Goal: Information Seeking & Learning: Understand process/instructions

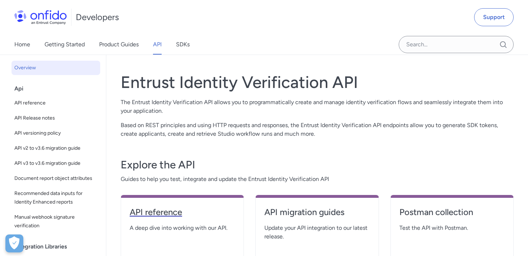
click at [189, 210] on h4 "API reference" at bounding box center [182, 211] width 105 height 11
select select "http"
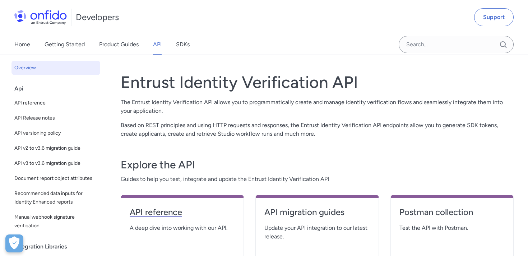
select select "http"
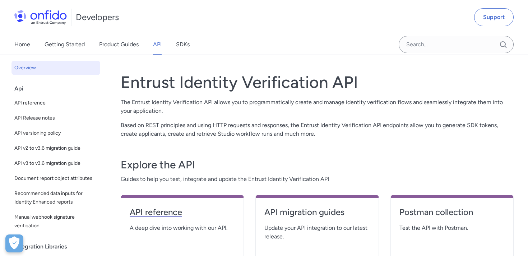
select select "http"
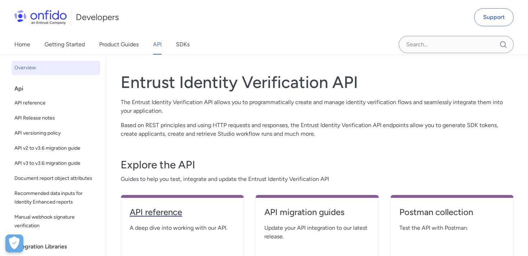
select select "http"
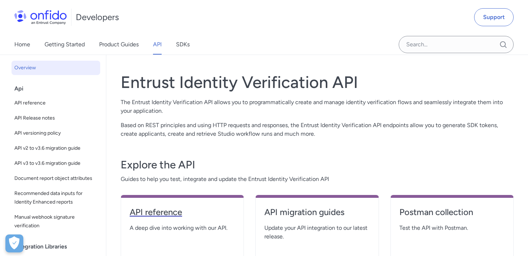
select select "http"
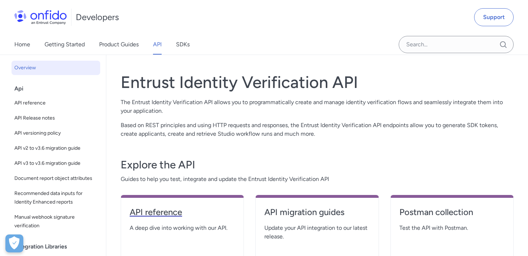
select select "http"
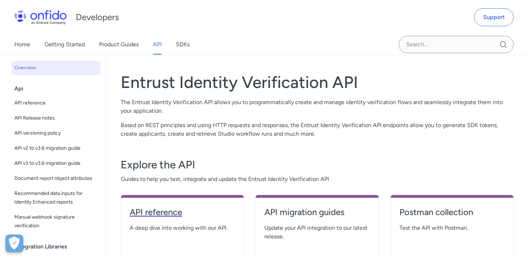
select select "http"
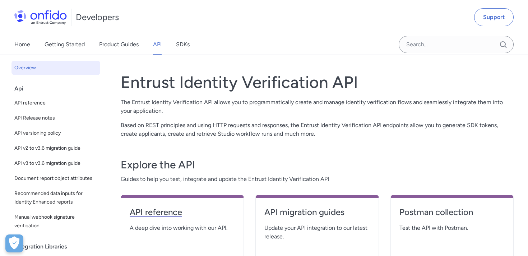
select select "http"
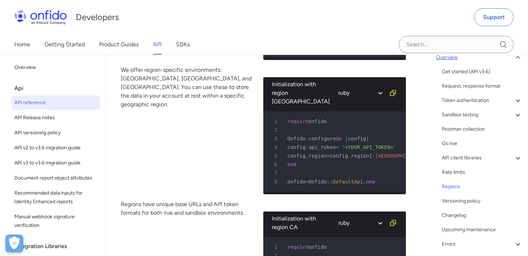
scroll to position [140, 0]
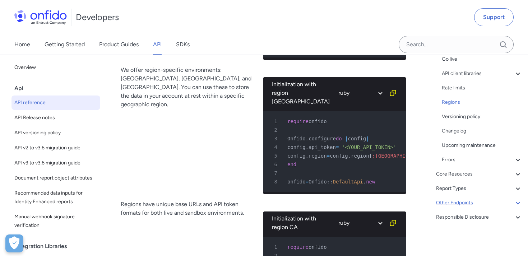
click at [518, 202] on icon at bounding box center [518, 203] width 9 height 9
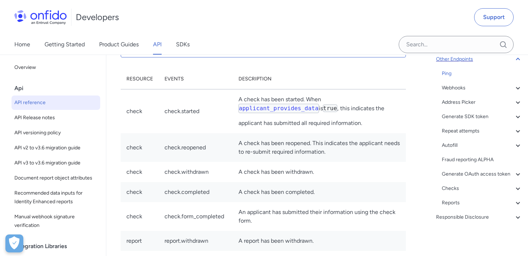
scroll to position [66345, 0]
click at [515, 87] on icon at bounding box center [518, 88] width 9 height 9
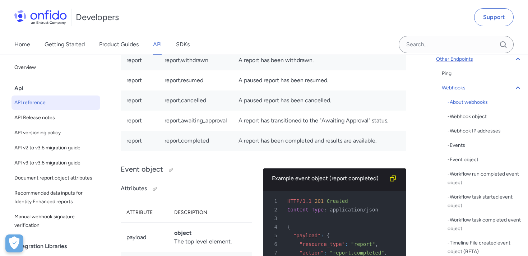
scroll to position [66525, 0]
